Goal: Task Accomplishment & Management: Manage account settings

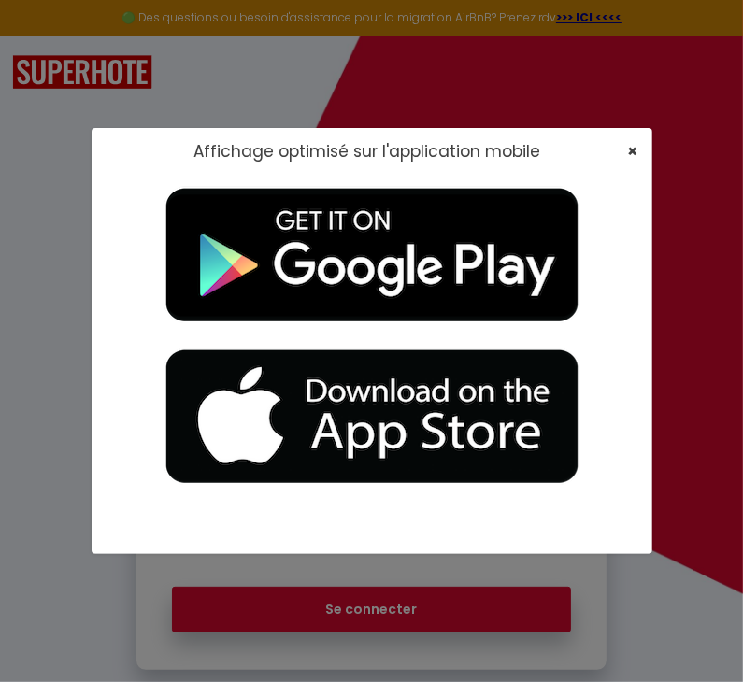
type input "[EMAIL_ADDRESS][DOMAIN_NAME]"
click at [630, 149] on span "×" at bounding box center [633, 150] width 10 height 23
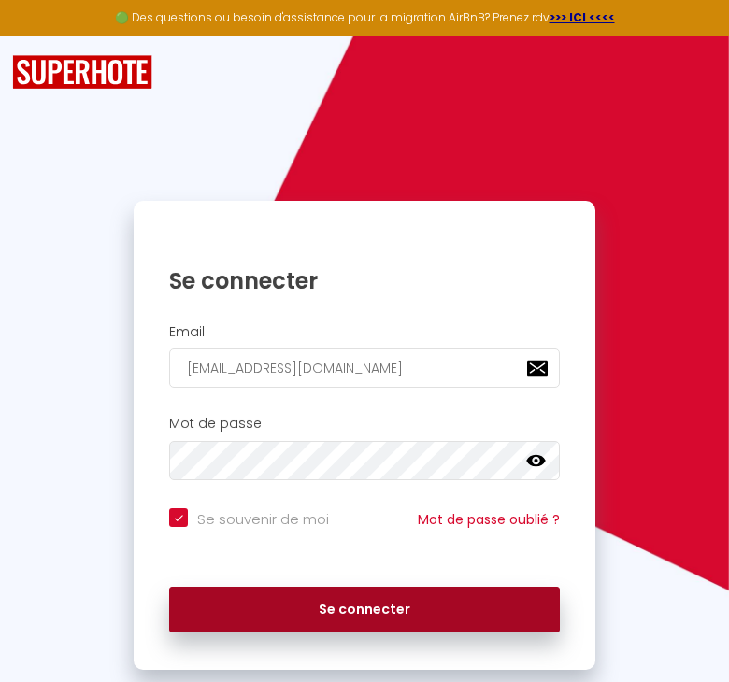
click at [350, 594] on button "Se connecter" at bounding box center [363, 610] width 389 height 47
checkbox input "true"
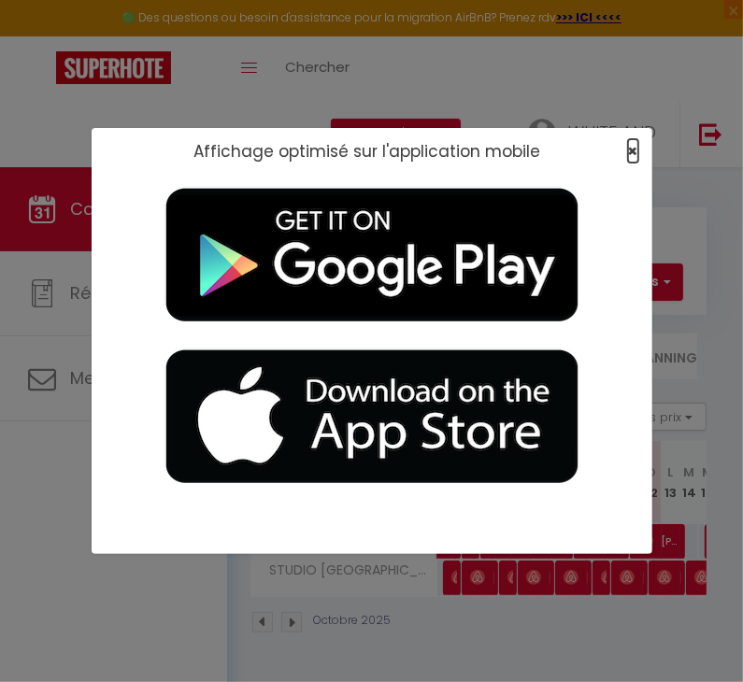
click at [631, 149] on span "×" at bounding box center [633, 150] width 10 height 23
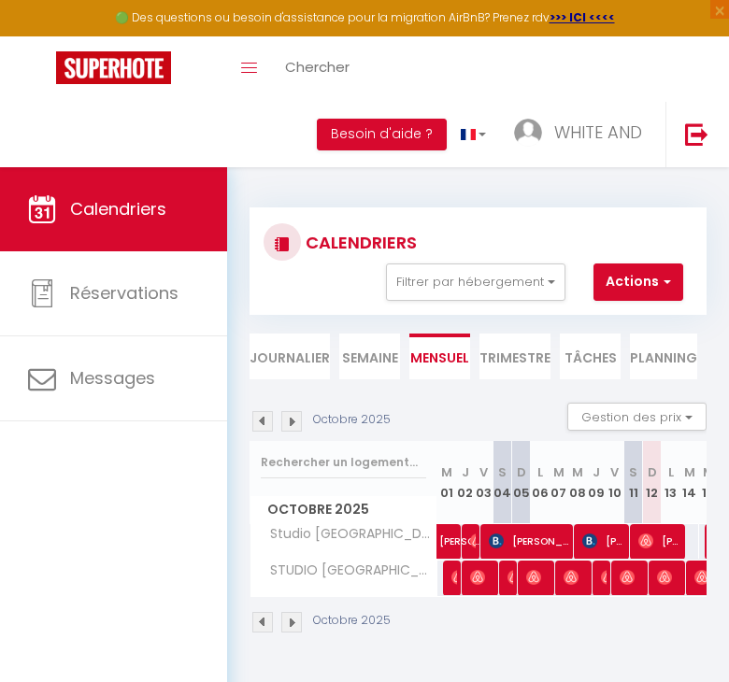
click at [360, 357] on li "Semaine" at bounding box center [369, 356] width 61 height 46
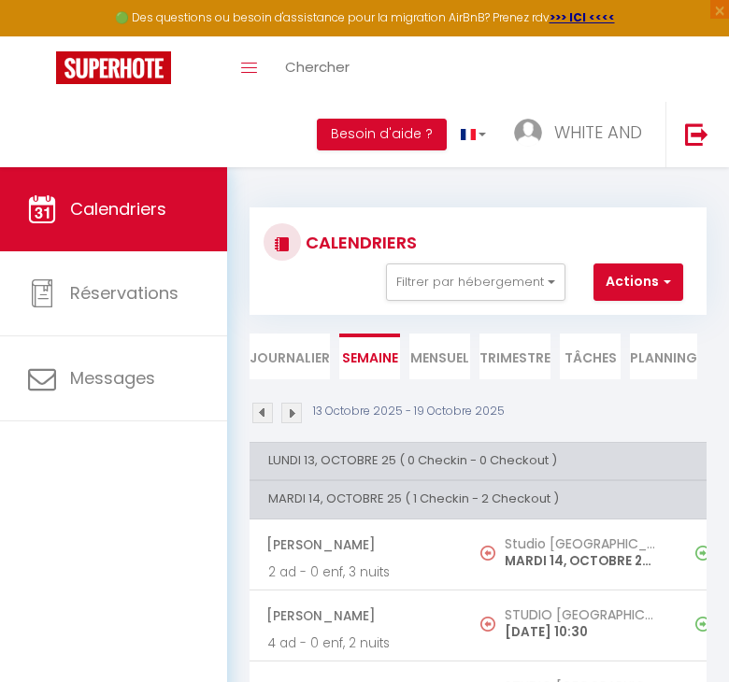
click at [389, 456] on th "LUNDI 13, OCTOBRE 25 ( 0 Checkin - 0 Checkout )" at bounding box center [463, 460] width 429 height 37
click at [680, 119] on link at bounding box center [696, 134] width 62 height 65
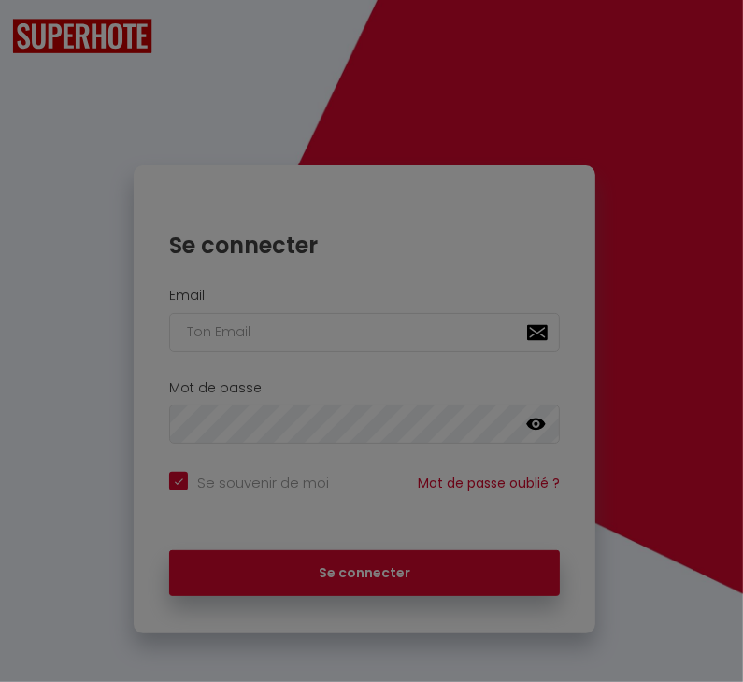
checkbox input "true"
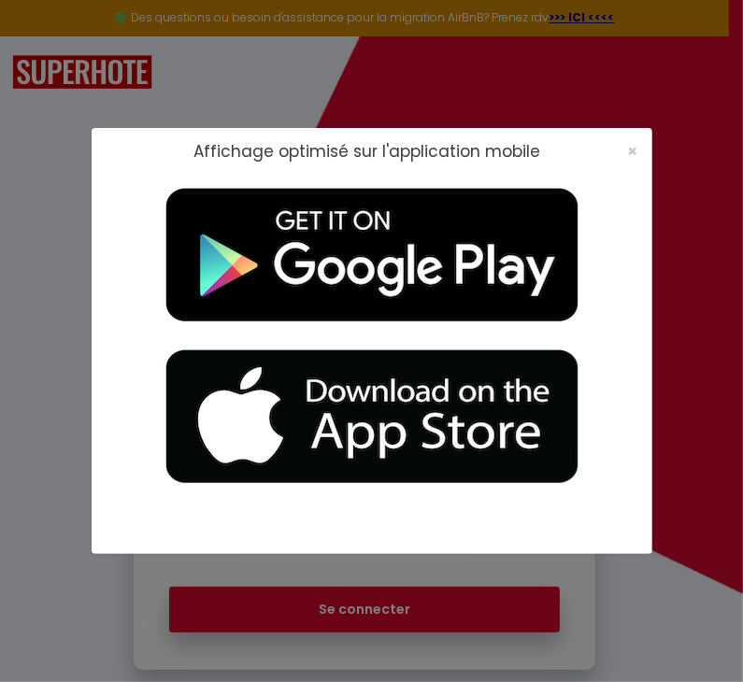
type input "[EMAIL_ADDRESS][DOMAIN_NAME]"
checkbox input "true"
click at [635, 156] on span "×" at bounding box center [633, 150] width 10 height 23
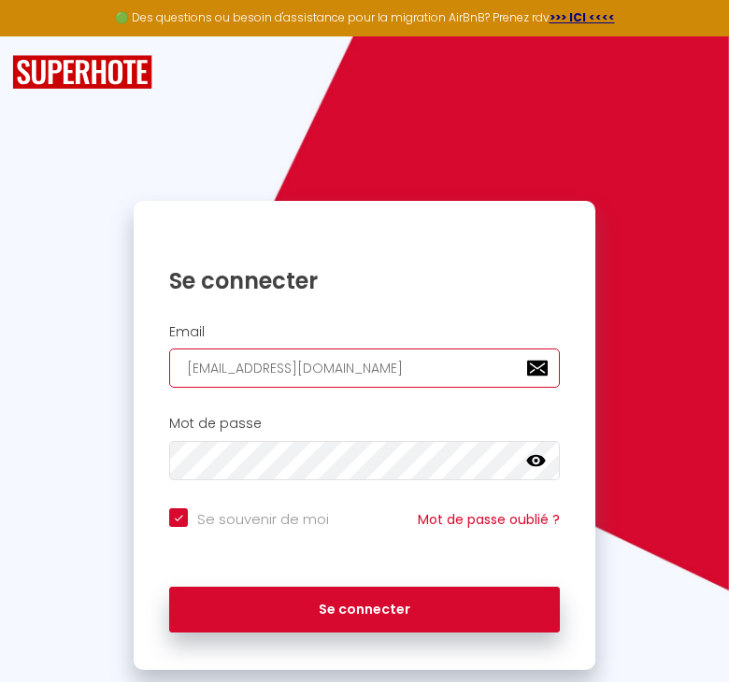
click at [480, 365] on input "[EMAIL_ADDRESS][DOMAIN_NAME]" at bounding box center [363, 367] width 389 height 39
type input "[EMAIL_ADDRESS][DOMAIN_NAME]"
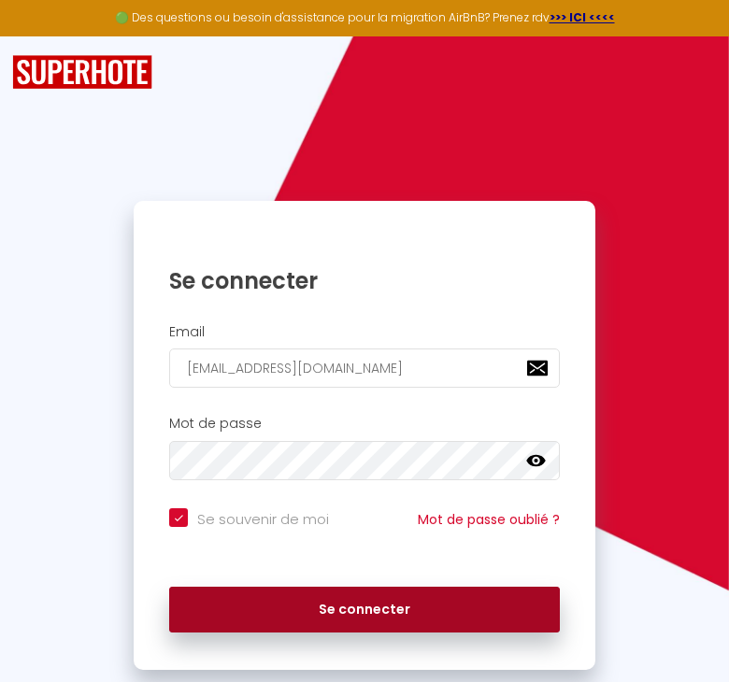
click at [319, 602] on button "Se connecter" at bounding box center [363, 610] width 389 height 47
checkbox input "true"
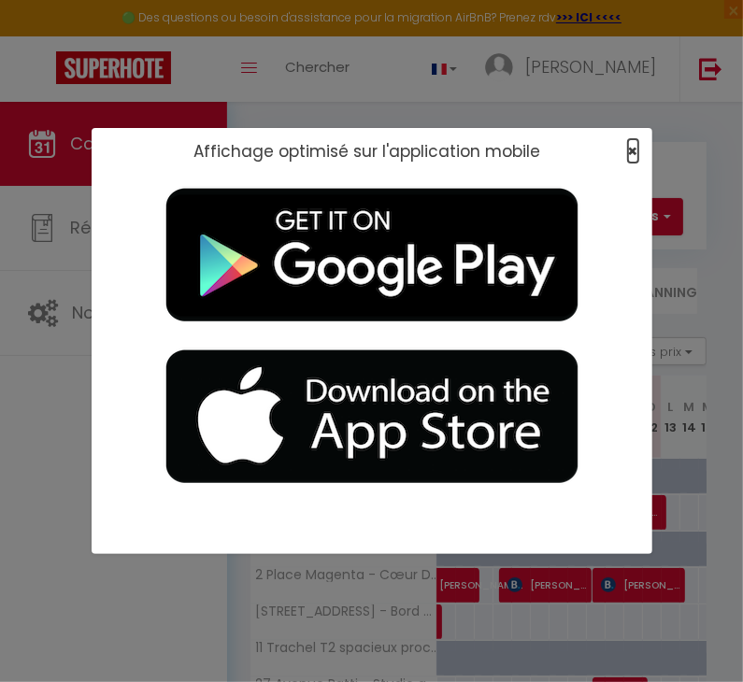
click at [634, 149] on span "×" at bounding box center [633, 150] width 10 height 23
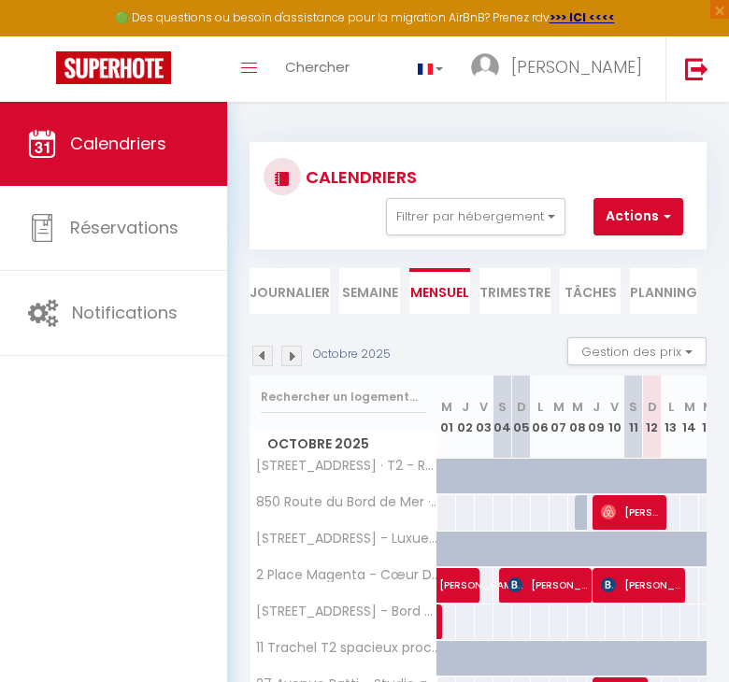
click at [377, 302] on li "Semaine" at bounding box center [369, 291] width 61 height 46
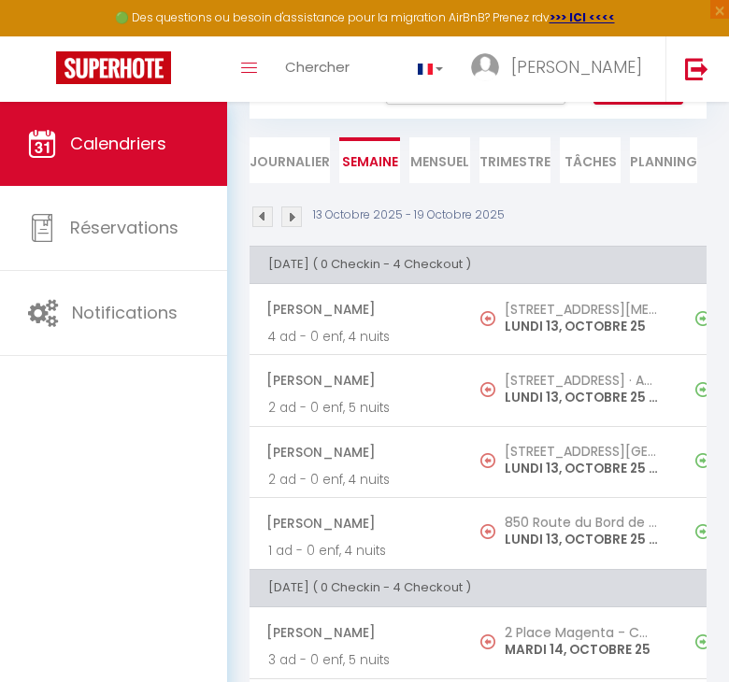
scroll to position [177, 0]
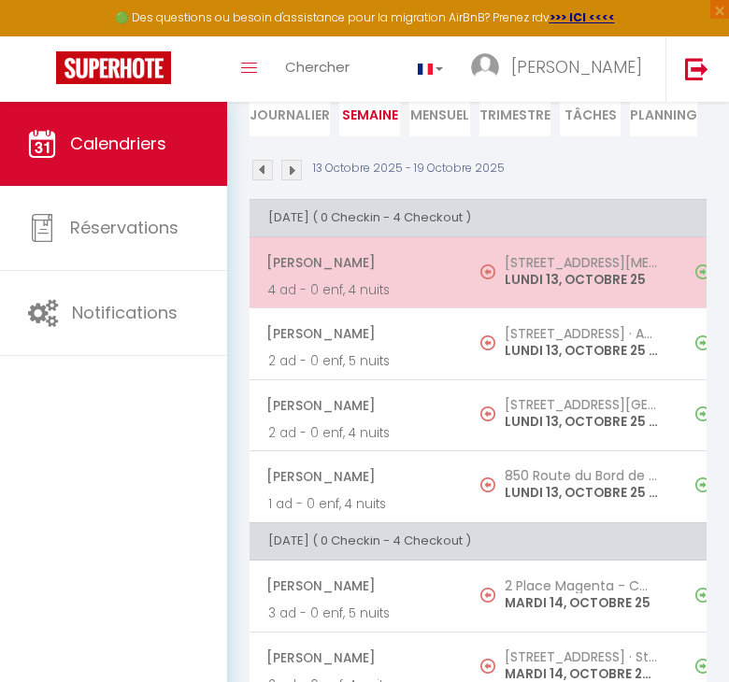
click at [435, 270] on span "[PERSON_NAME]" at bounding box center [355, 262] width 178 height 35
select select "OK"
select select "0"
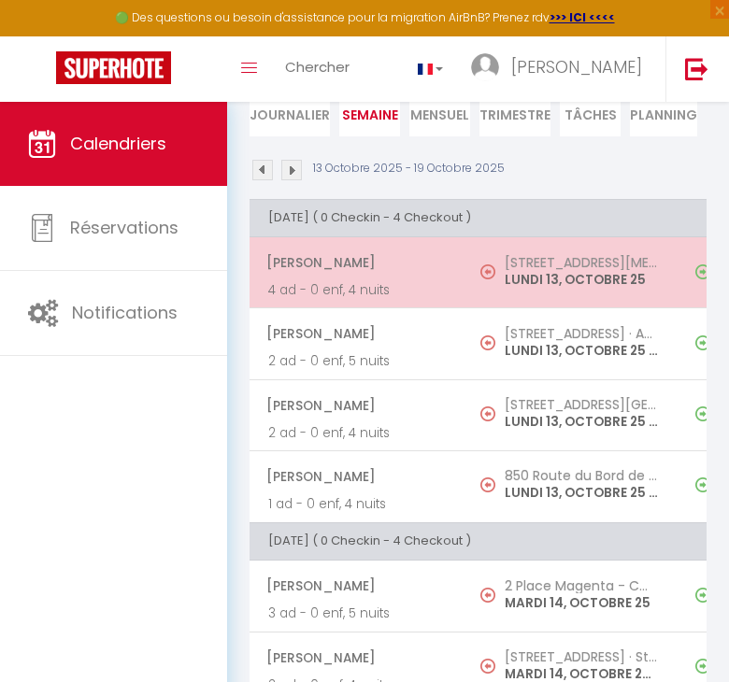
select select "1"
select select
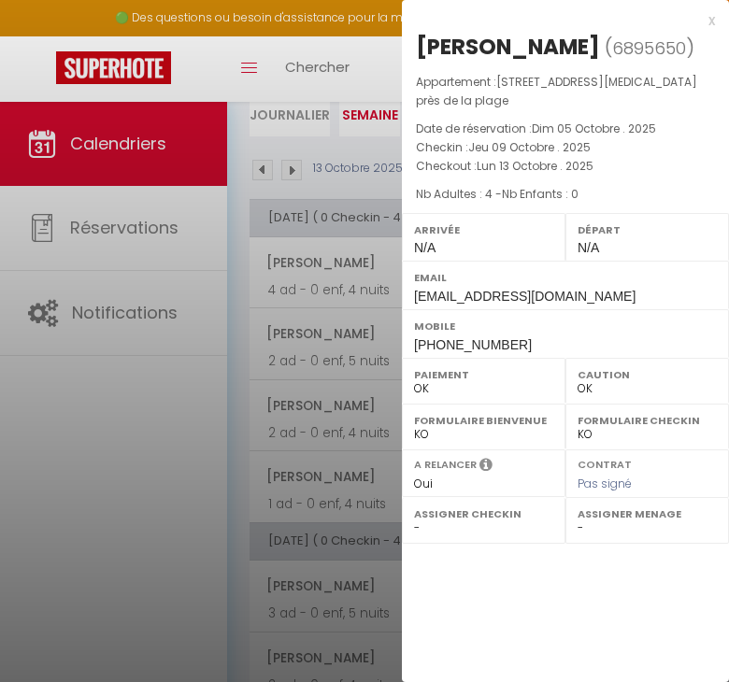
select select "20397"
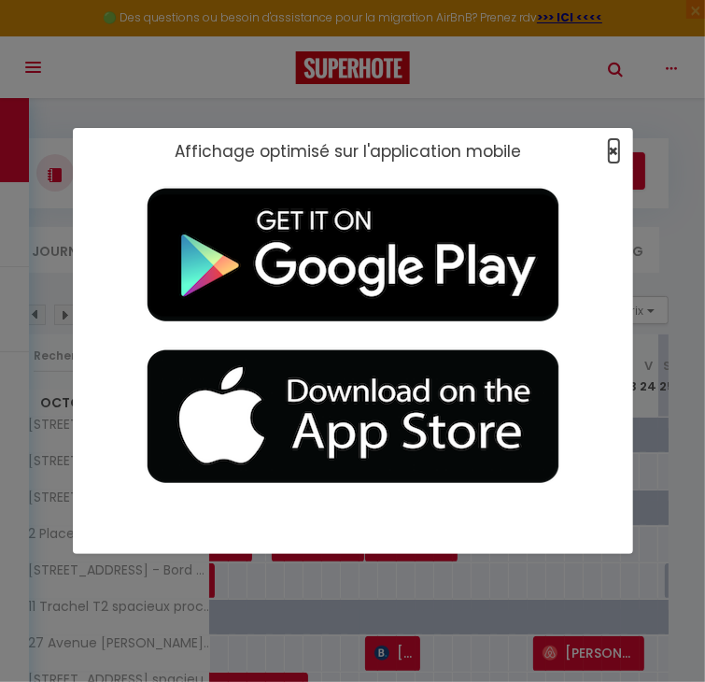
click at [616, 143] on span "×" at bounding box center [614, 150] width 10 height 23
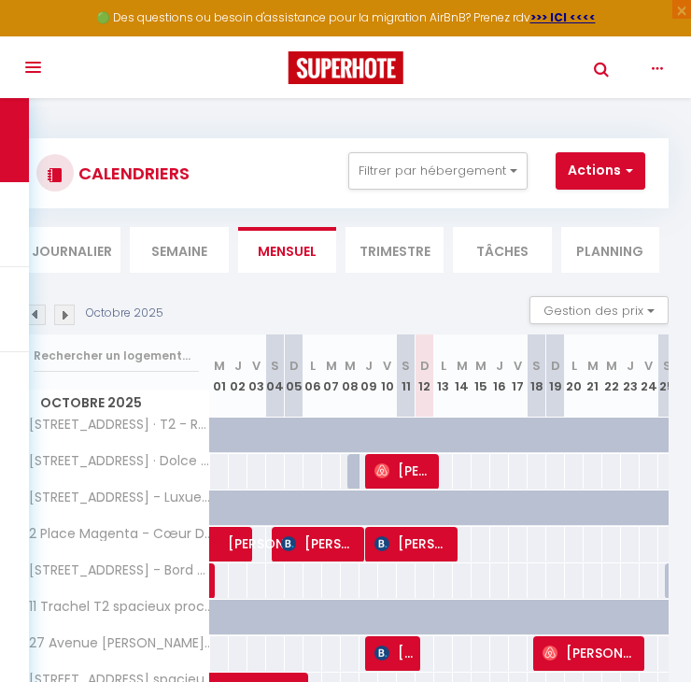
click at [152, 249] on li "Semaine" at bounding box center [179, 250] width 98 height 46
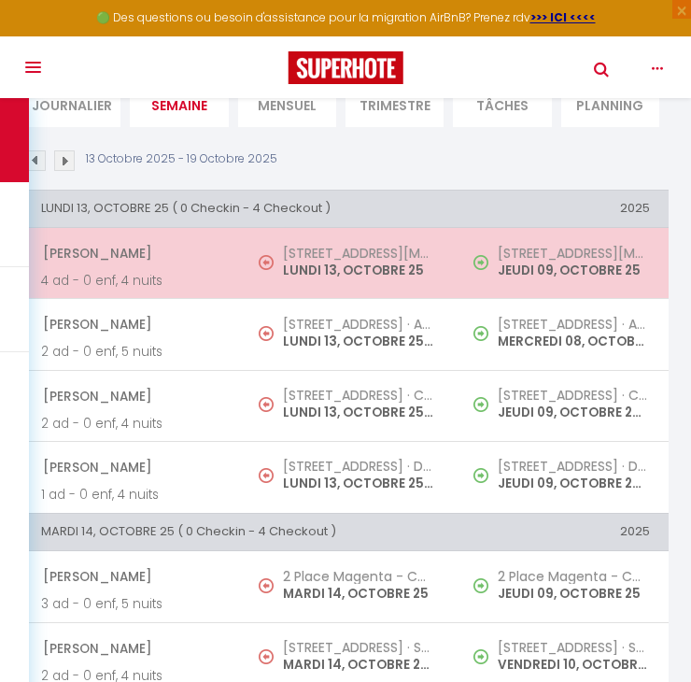
scroll to position [146, 0]
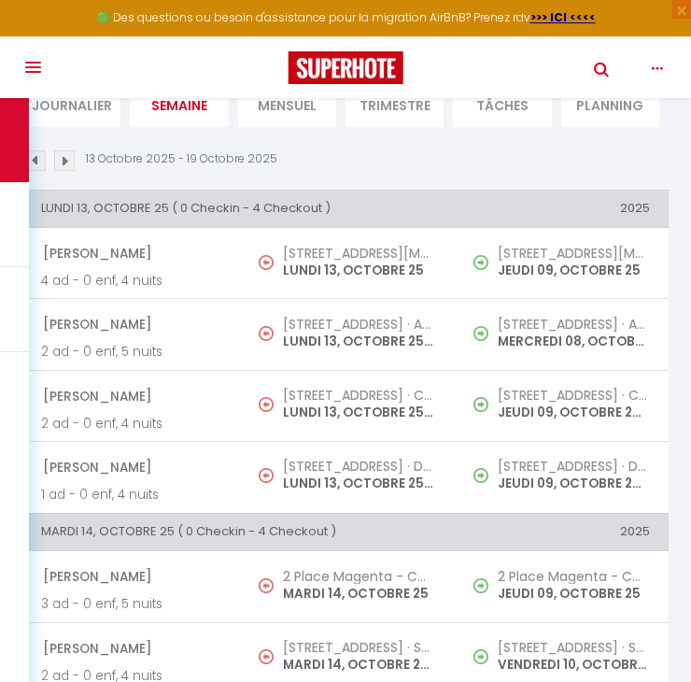
click at [598, 153] on div "13 Octobre 2025 - 19 Octobre 2025" at bounding box center [345, 163] width 646 height 27
